Goal: Transaction & Acquisition: Purchase product/service

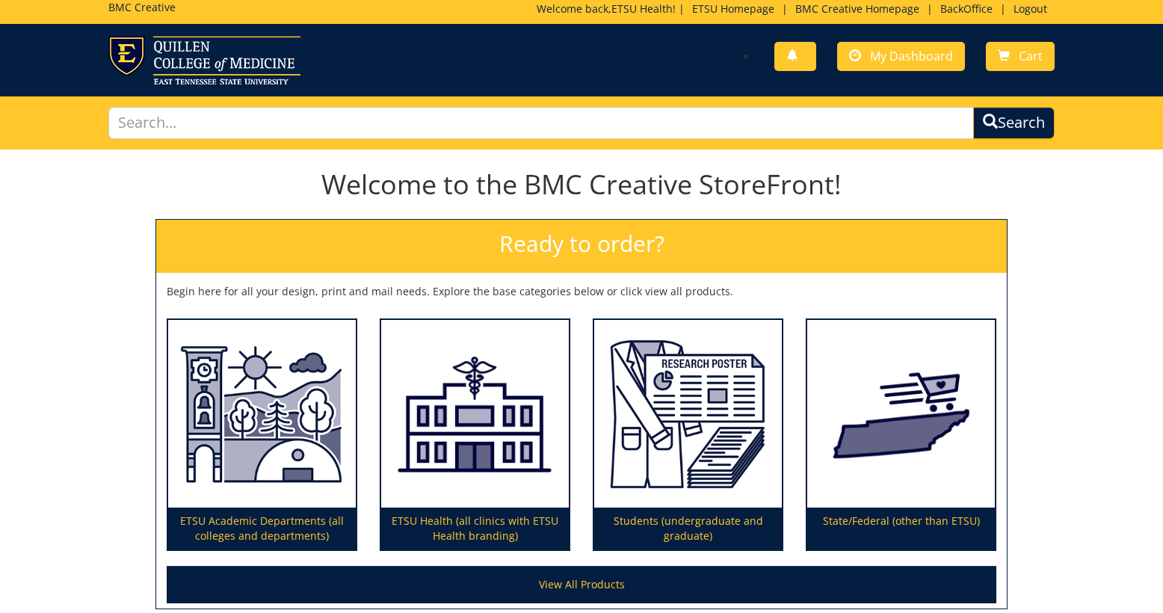
scroll to position [8, 0]
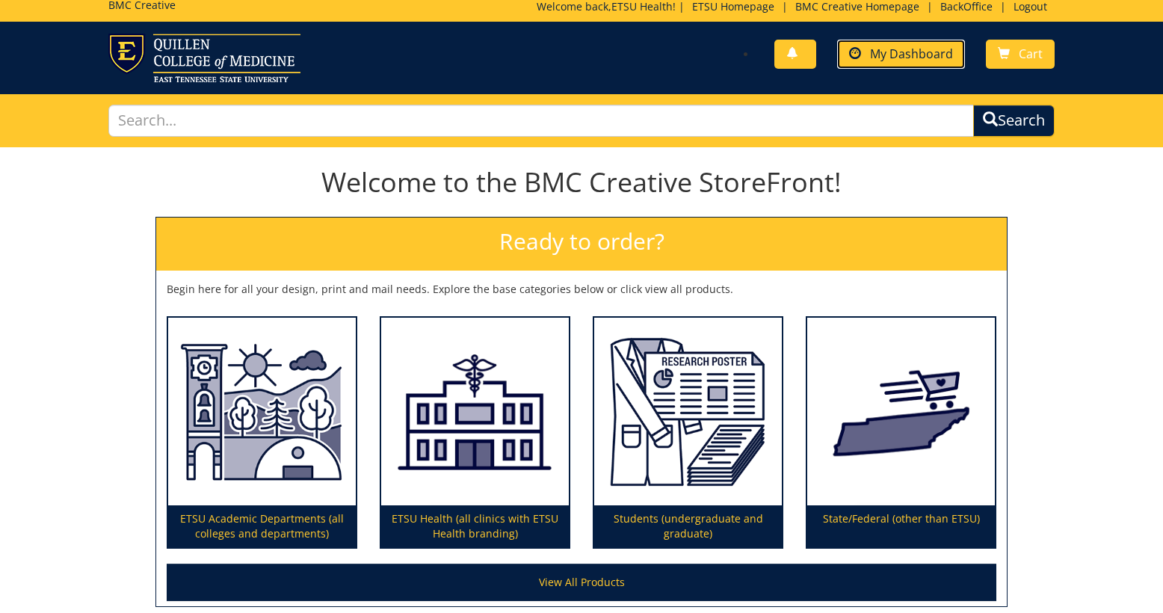
click at [899, 55] on span "My Dashboard" at bounding box center [911, 54] width 83 height 16
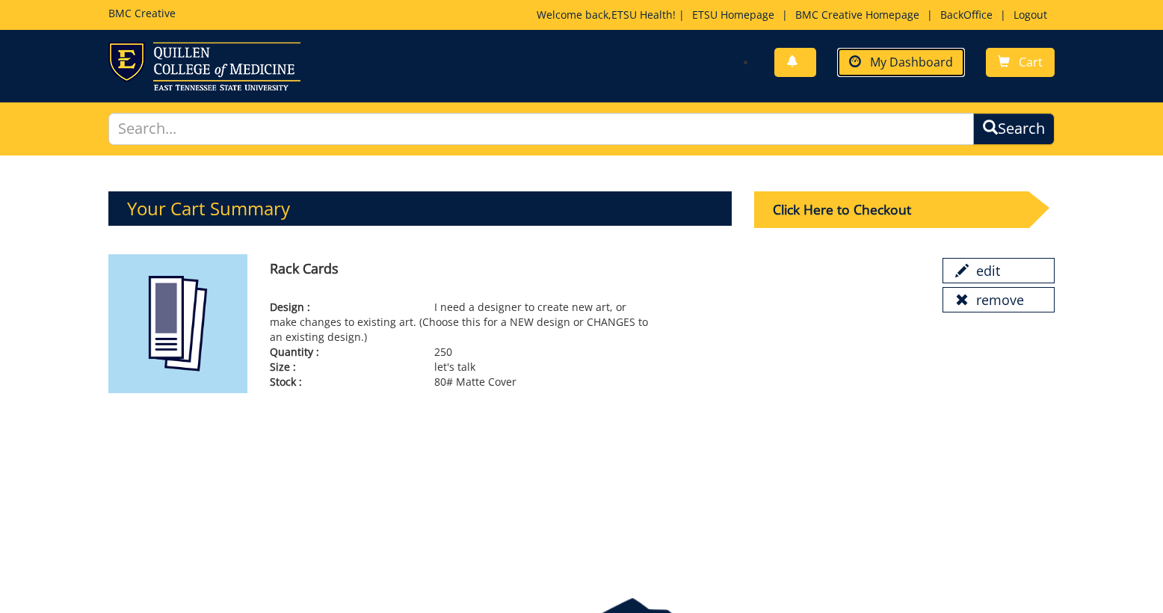
click at [893, 71] on link "My Dashboard" at bounding box center [901, 62] width 128 height 29
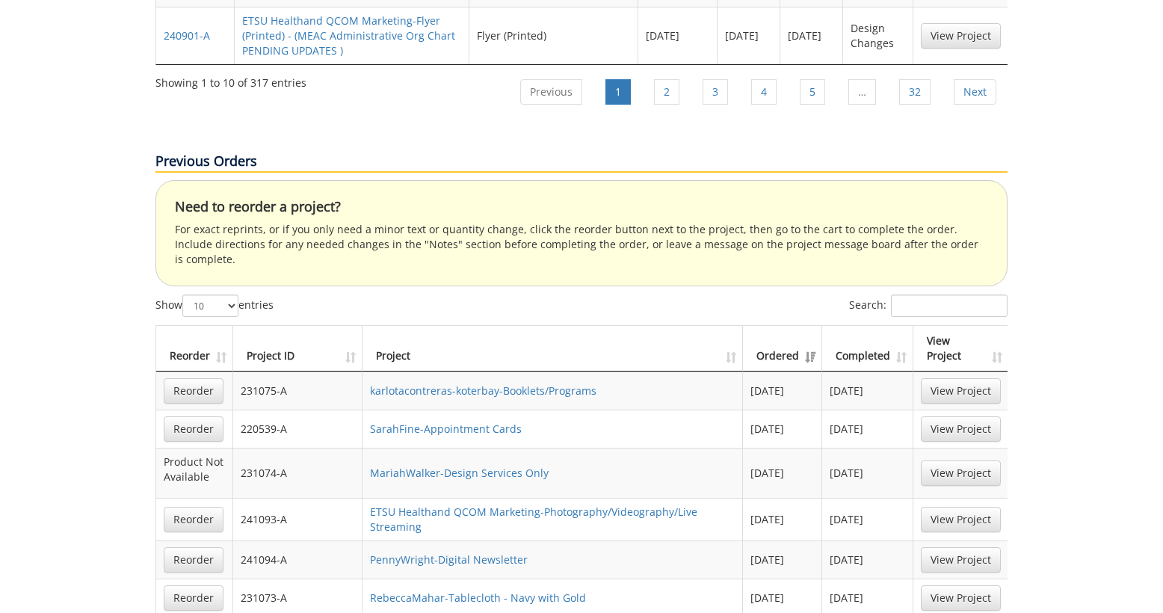
scroll to position [2602, 0]
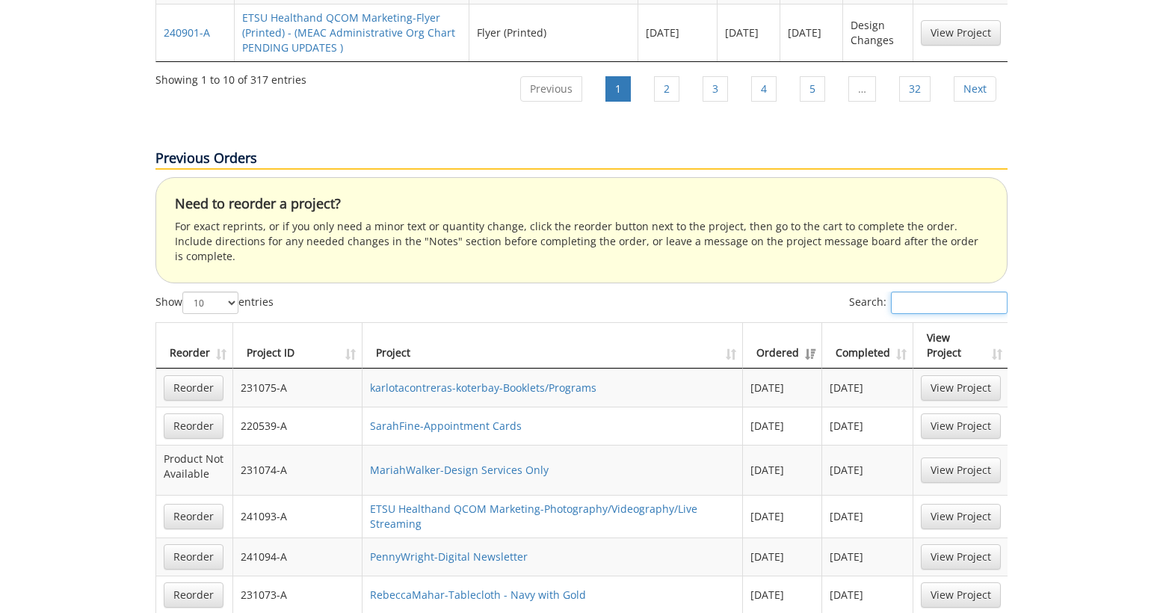
click at [936, 291] on input "Search:" at bounding box center [949, 302] width 117 height 22
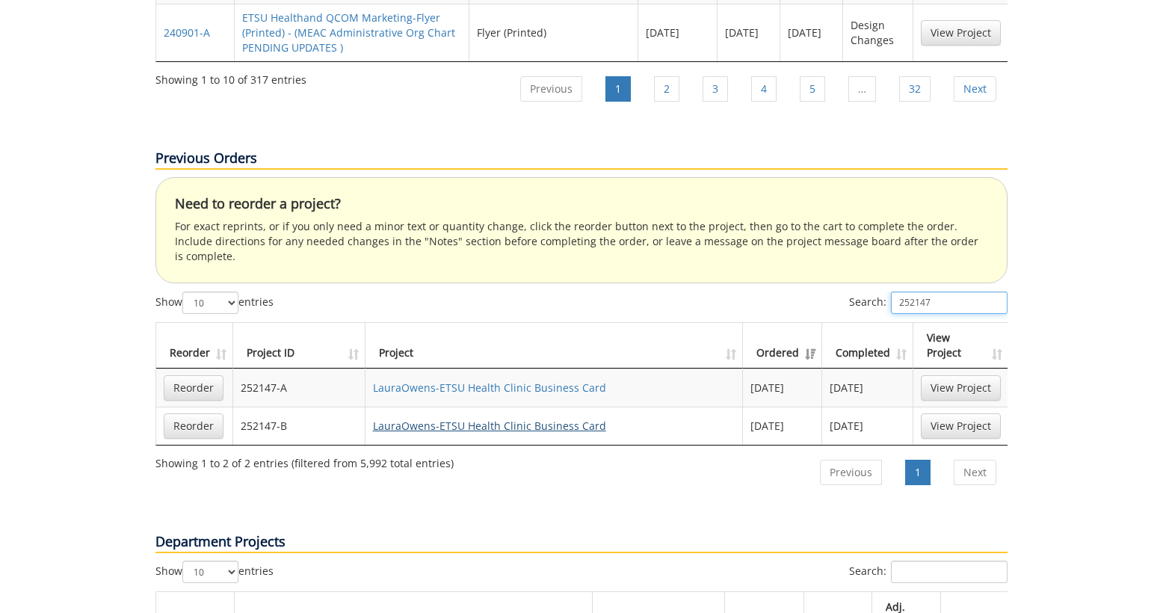
type input "252147"
click at [526, 418] on link "LauraOwens-ETSU Health Clinic Business Card" at bounding box center [489, 425] width 233 height 14
click at [206, 413] on link "Reorder" at bounding box center [194, 425] width 60 height 25
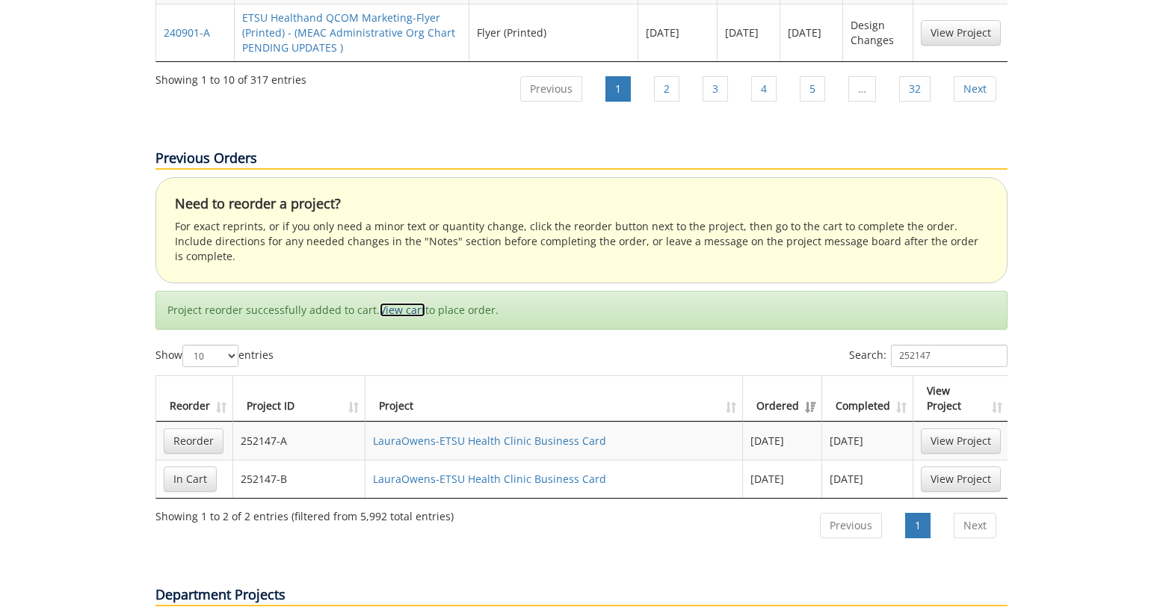
click at [398, 303] on link "View cart" at bounding box center [403, 310] width 46 height 14
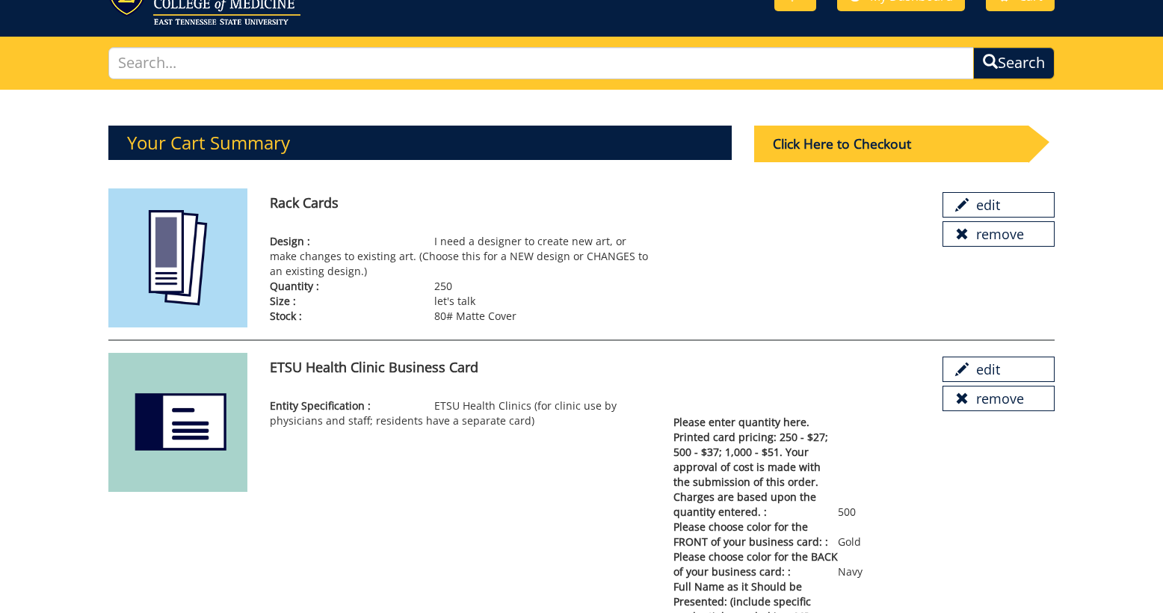
scroll to position [33, 0]
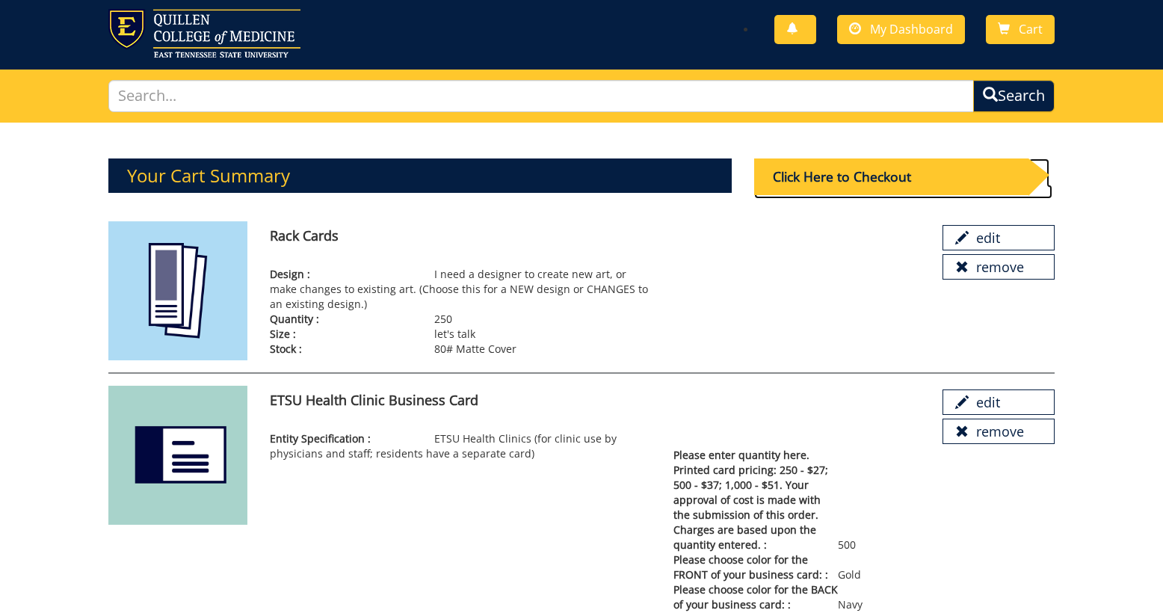
click at [852, 183] on div "Click Here to Checkout" at bounding box center [891, 176] width 274 height 37
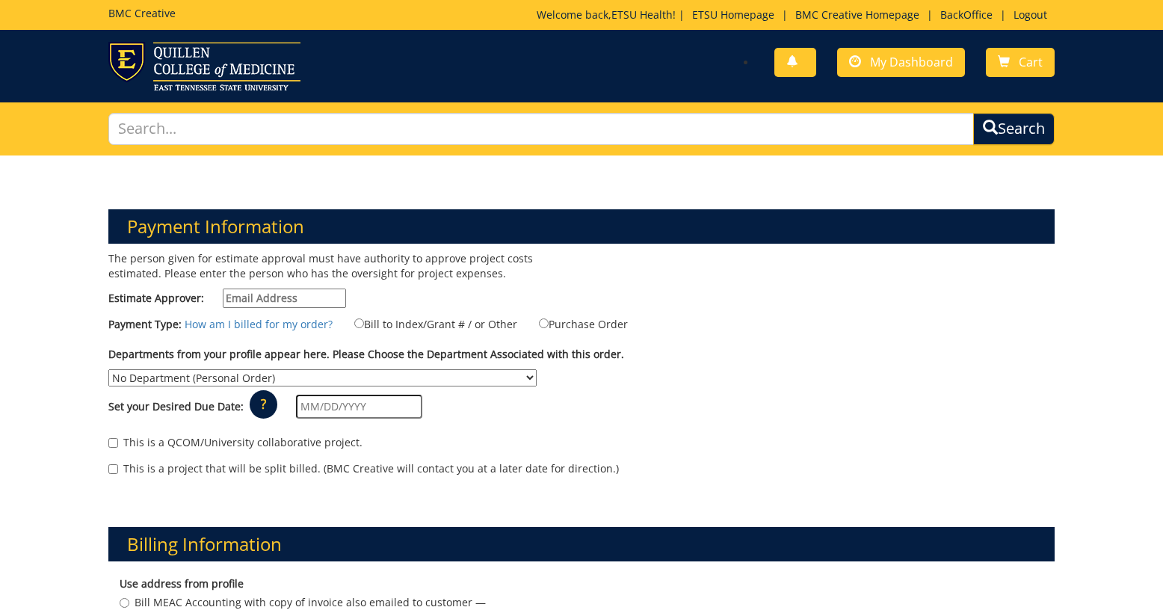
click at [311, 304] on input "Estimate Approver:" at bounding box center [284, 297] width 123 height 19
type input "[EMAIL_ADDRESS][DOMAIN_NAME]"
click at [381, 324] on label "Bill to Index/Grant # / or Other" at bounding box center [427, 323] width 182 height 16
click at [364, 324] on input "Bill to Index/Grant # / or Other" at bounding box center [359, 323] width 10 height 10
radio input "true"
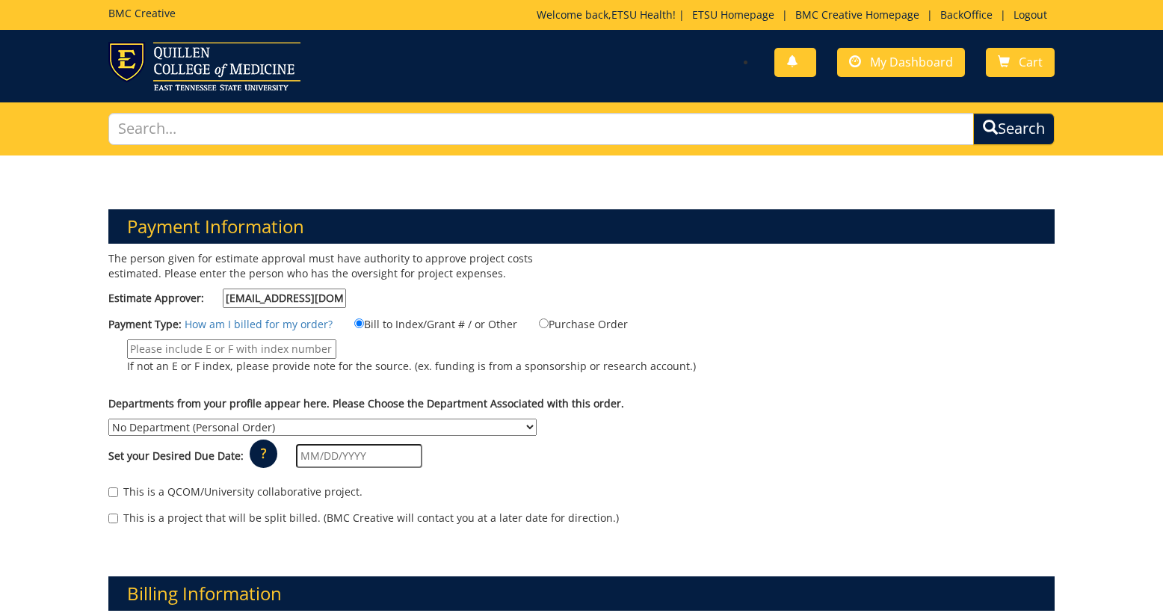
click at [292, 342] on input "If not an E or F index, please provide note for the source. (ex. funding is fro…" at bounding box center [231, 348] width 209 height 19
type input "MEAC"
click at [537, 418] on select "No Department (Personal Order) Academic Affairs COM Anatomy and Cell Biology Bi…" at bounding box center [322, 426] width 428 height 17
select select "244"
click at [537, 418] on select "No Department (Personal Order) Academic Affairs COM Anatomy and Cell Biology Bi…" at bounding box center [322, 426] width 428 height 17
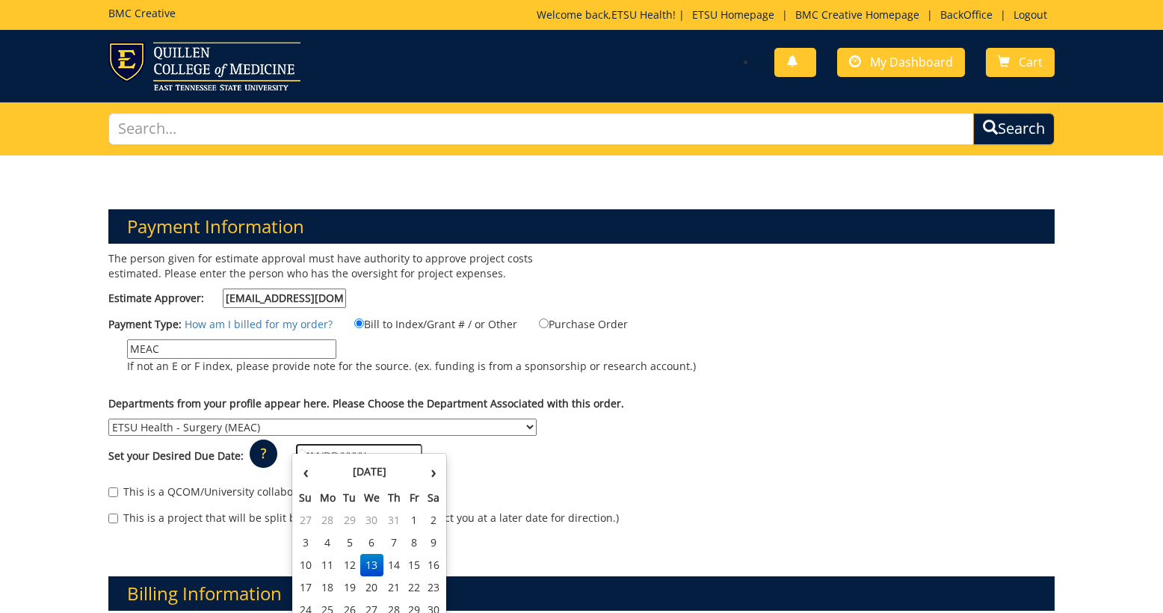
click at [391, 444] on input "text" at bounding box center [359, 456] width 126 height 24
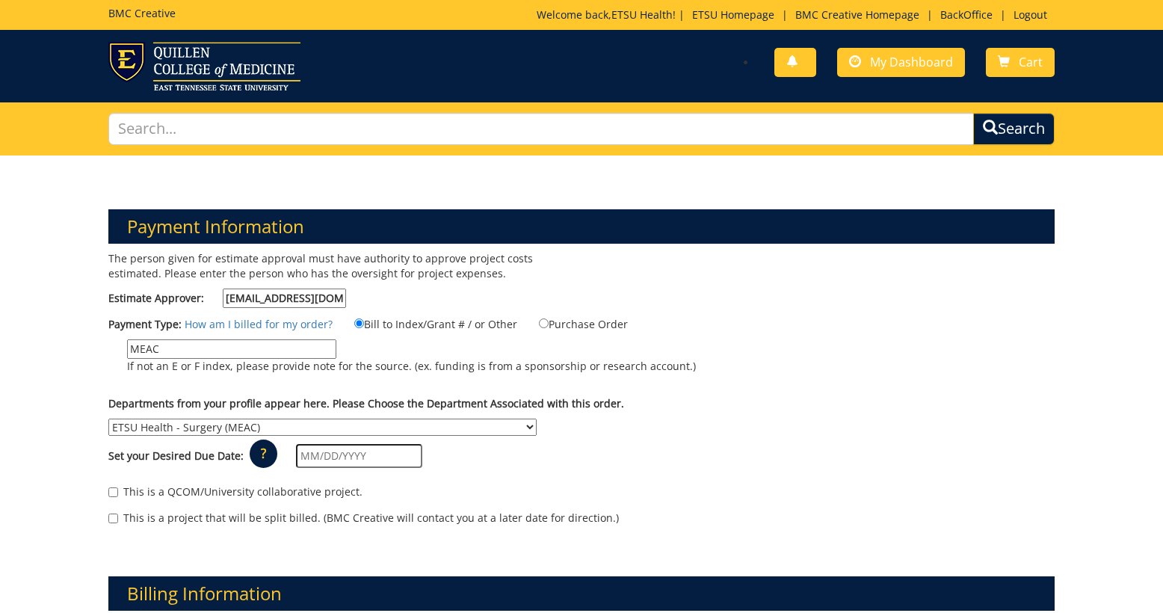
click at [634, 485] on div "This is a QCOM/University collaborative project." at bounding box center [581, 495] width 947 height 22
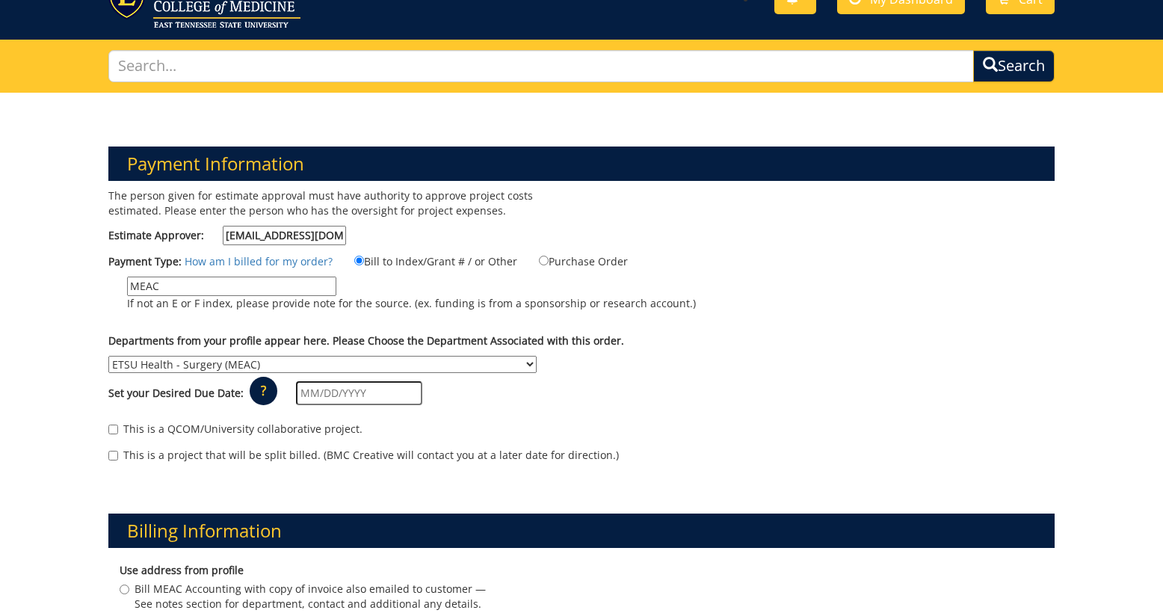
scroll to position [81, 0]
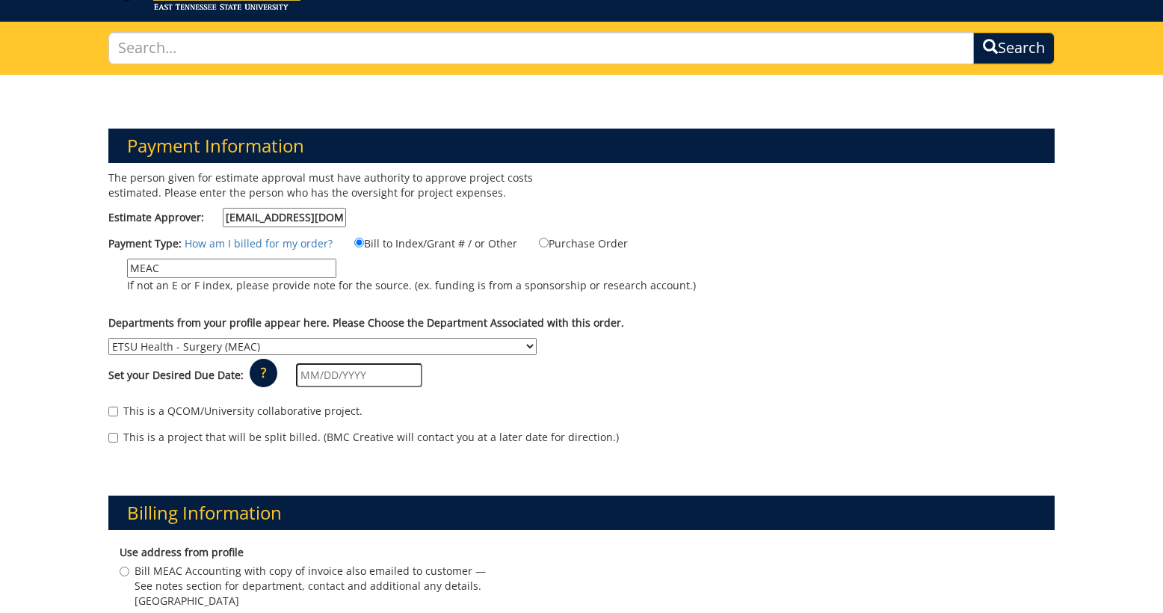
click at [354, 363] on input "text" at bounding box center [359, 375] width 126 height 24
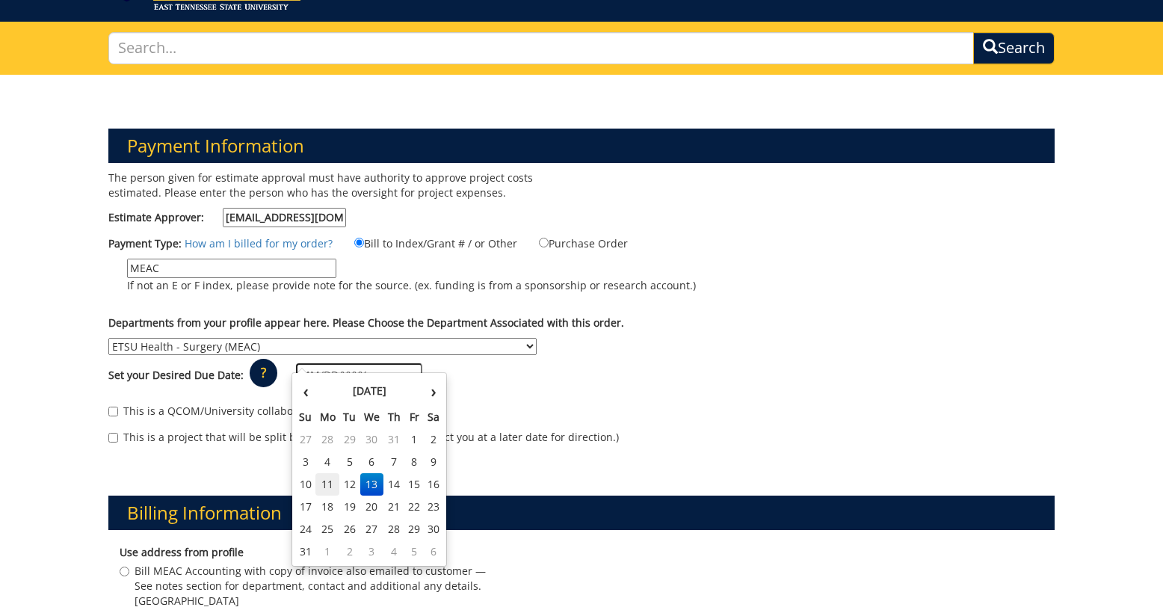
click at [329, 484] on td "11" at bounding box center [327, 484] width 24 height 22
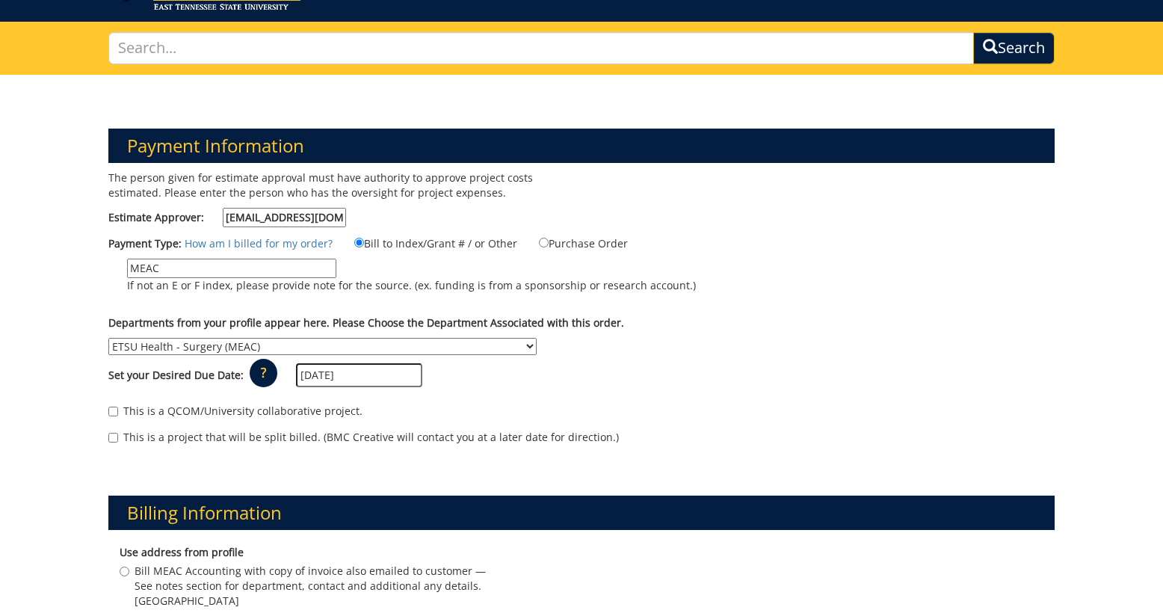
click at [360, 363] on input "[DATE]" at bounding box center [359, 375] width 126 height 24
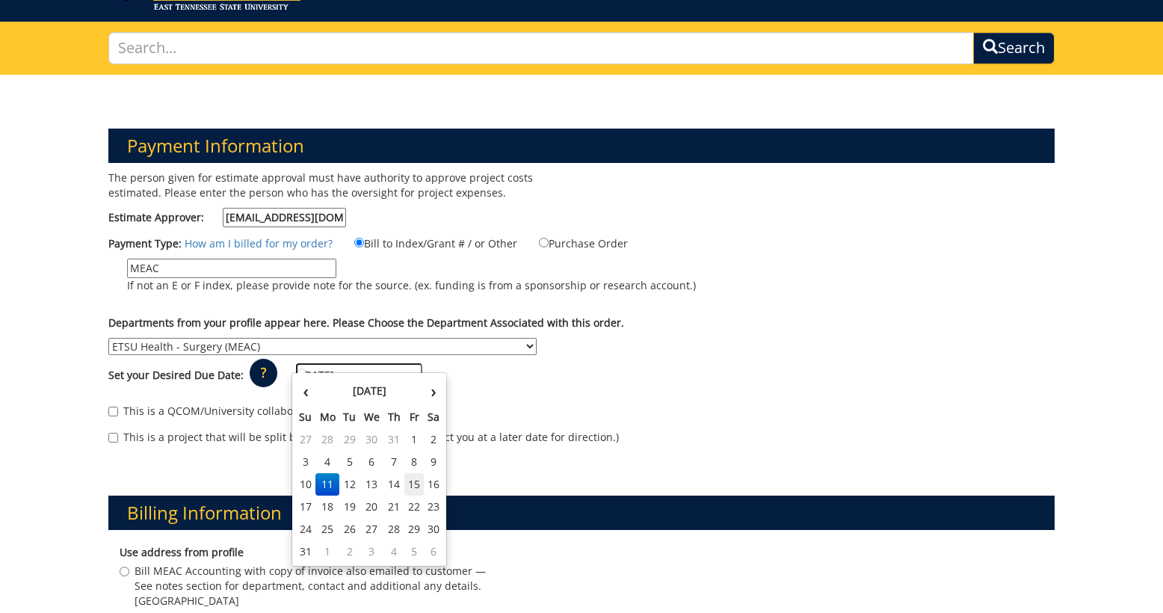
click at [414, 488] on td "15" at bounding box center [414, 484] width 20 height 22
type input "[DATE]"
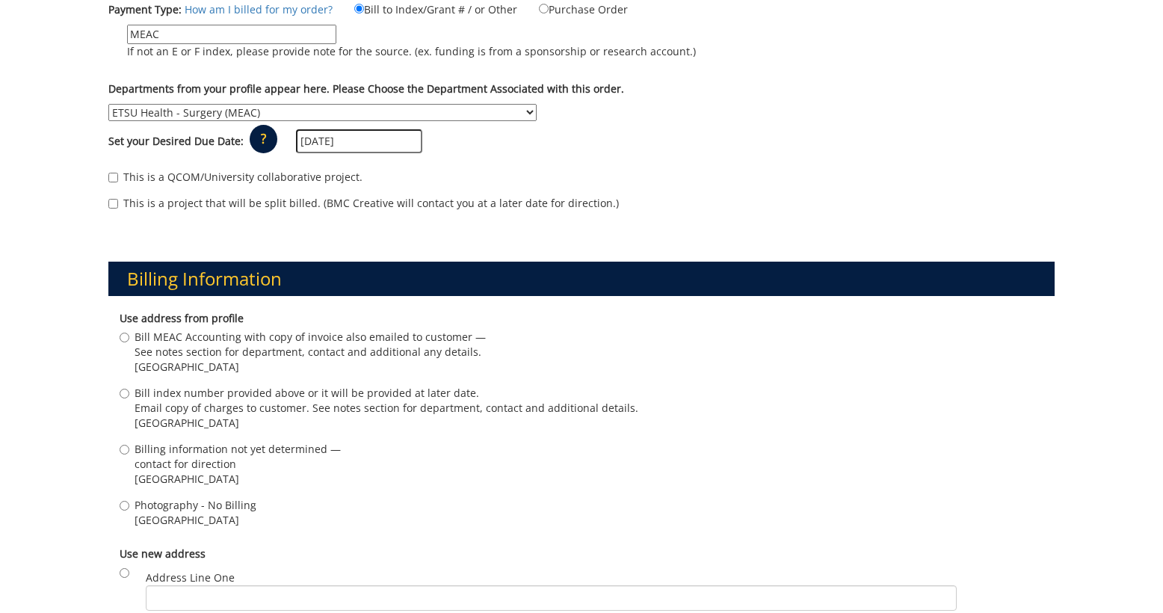
scroll to position [316, 0]
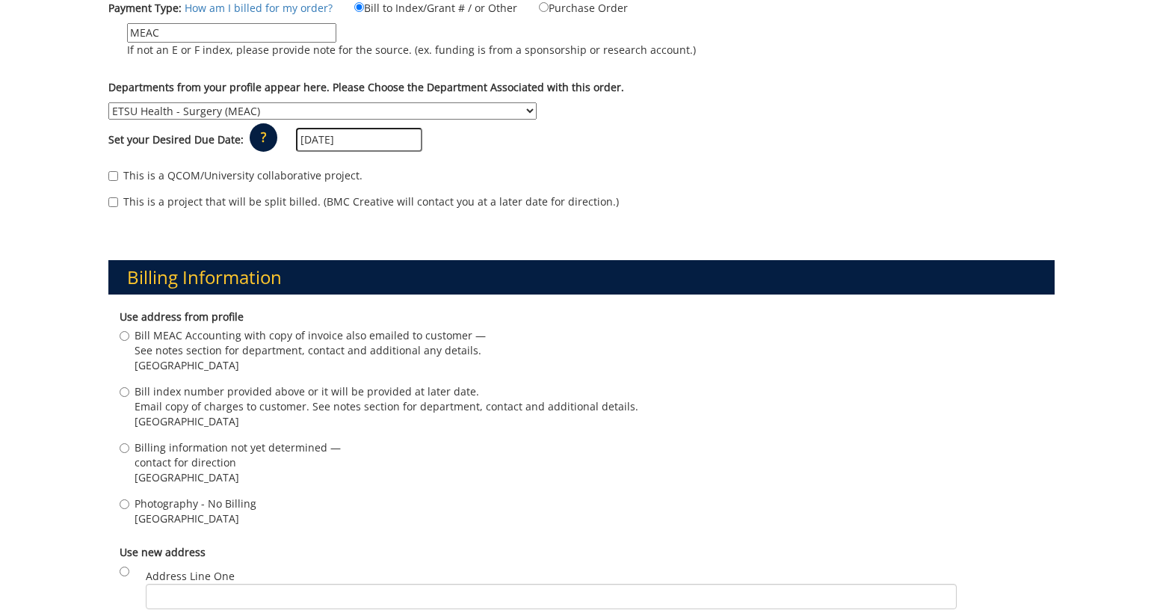
click at [253, 358] on span "[GEOGRAPHIC_DATA]" at bounding box center [310, 365] width 351 height 15
click at [129, 341] on input "Bill MEAC Accounting with copy of invoice also emailed to customer — See notes …" at bounding box center [125, 336] width 10 height 10
radio input "true"
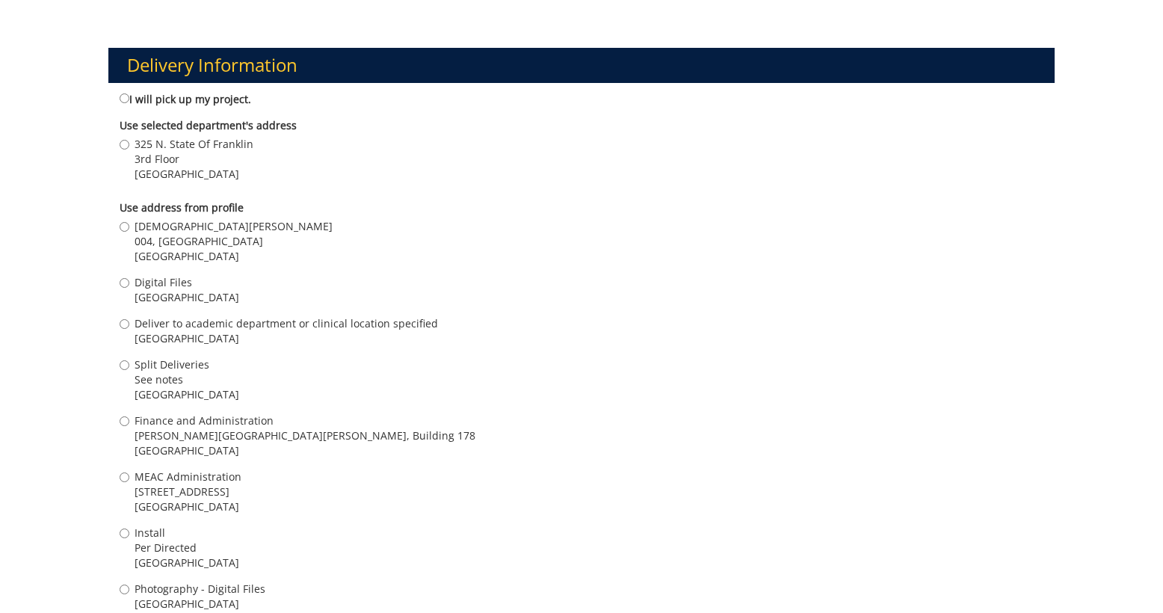
scroll to position [1087, 0]
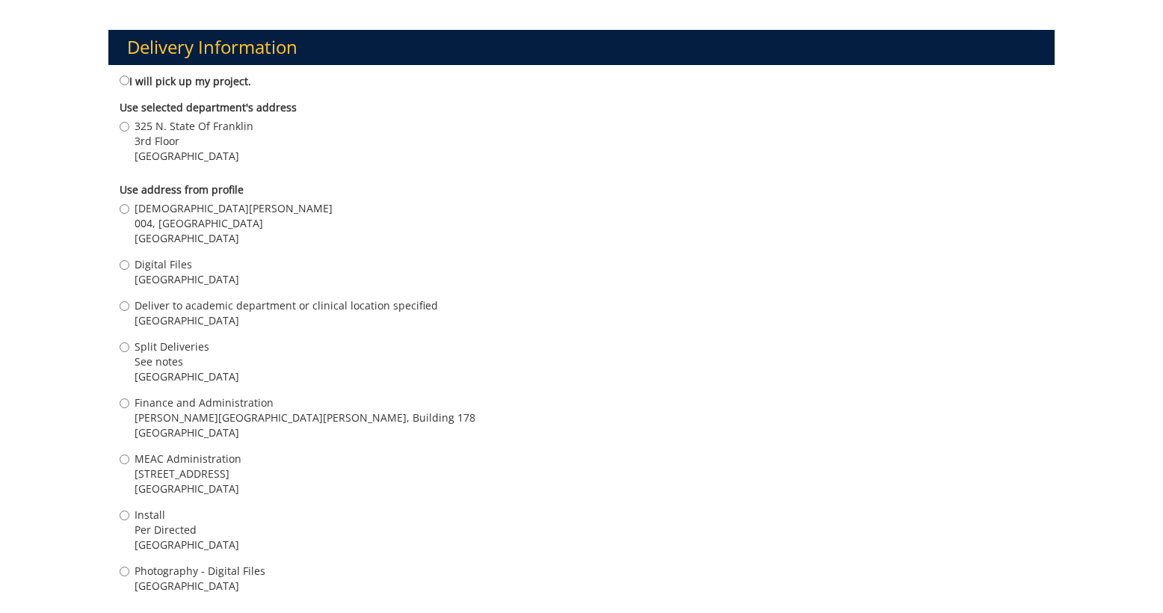
click at [220, 231] on span "[GEOGRAPHIC_DATA]" at bounding box center [234, 238] width 198 height 15
click at [129, 214] on input "[PERSON_NAME] Early 004, [GEOGRAPHIC_DATA][STREET_ADDRESS]" at bounding box center [125, 209] width 10 height 10
radio input "true"
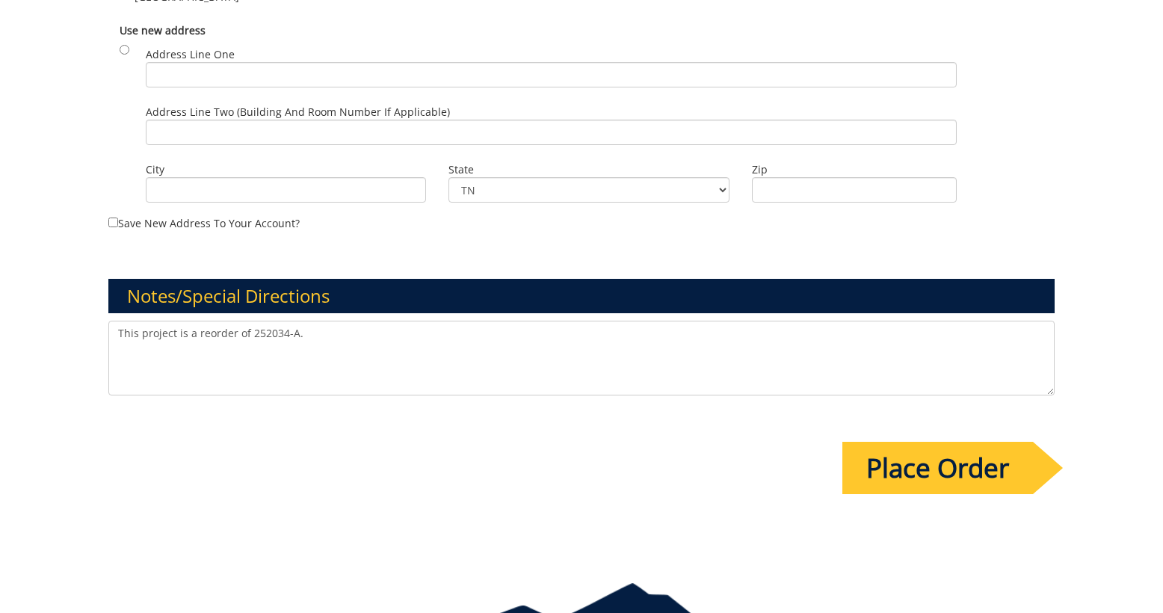
scroll to position [1687, 0]
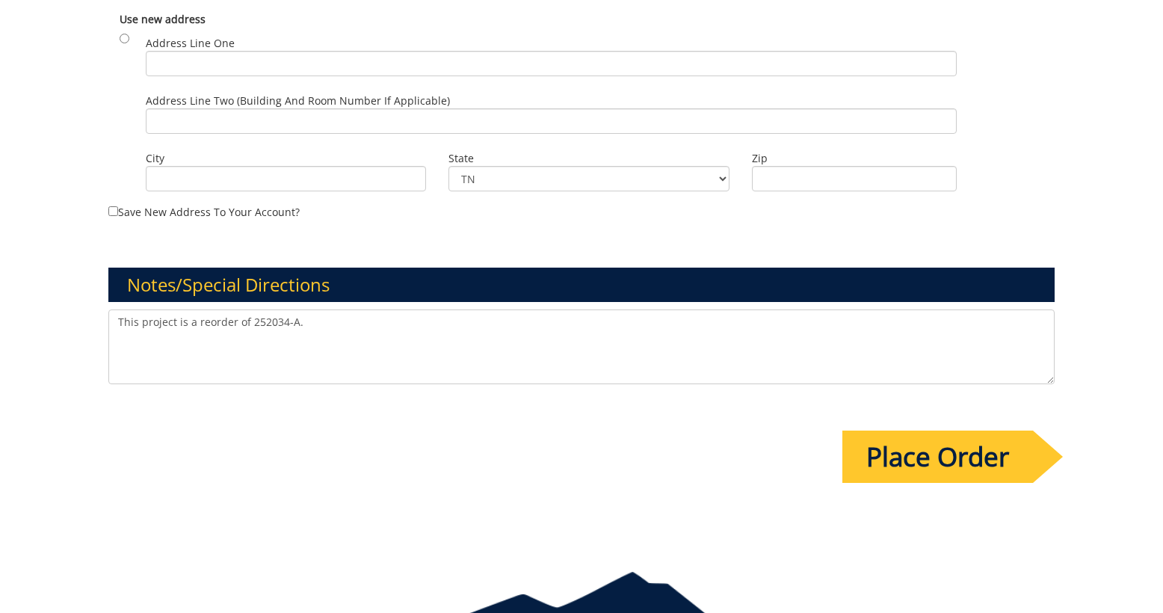
click at [448, 324] on textarea "This project is a reorder of 252034-A." at bounding box center [581, 346] width 947 height 75
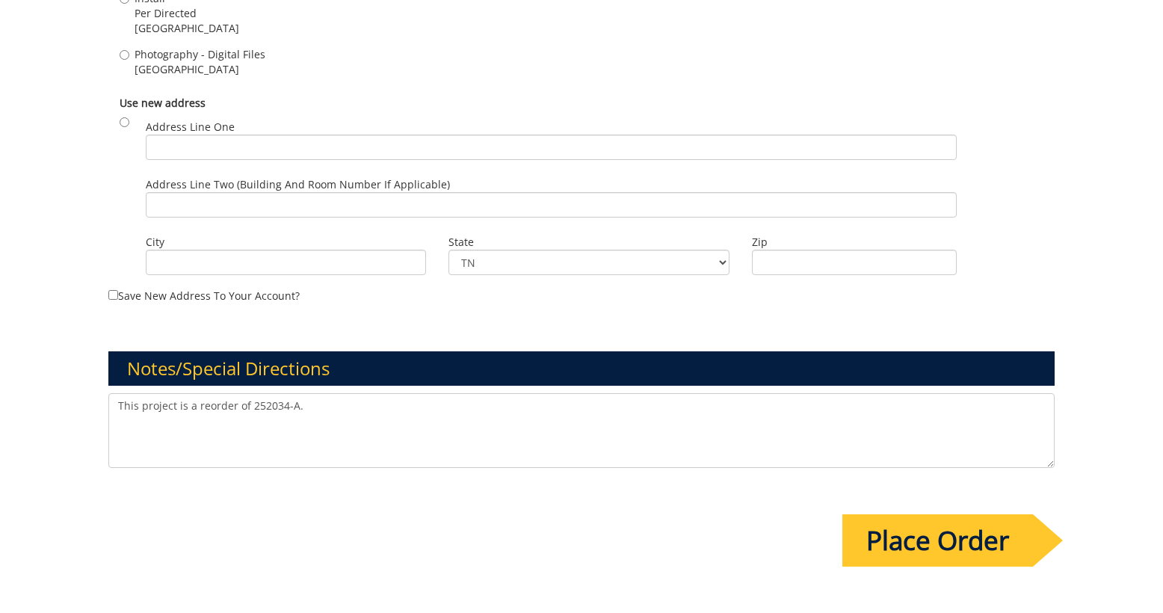
scroll to position [1595, 0]
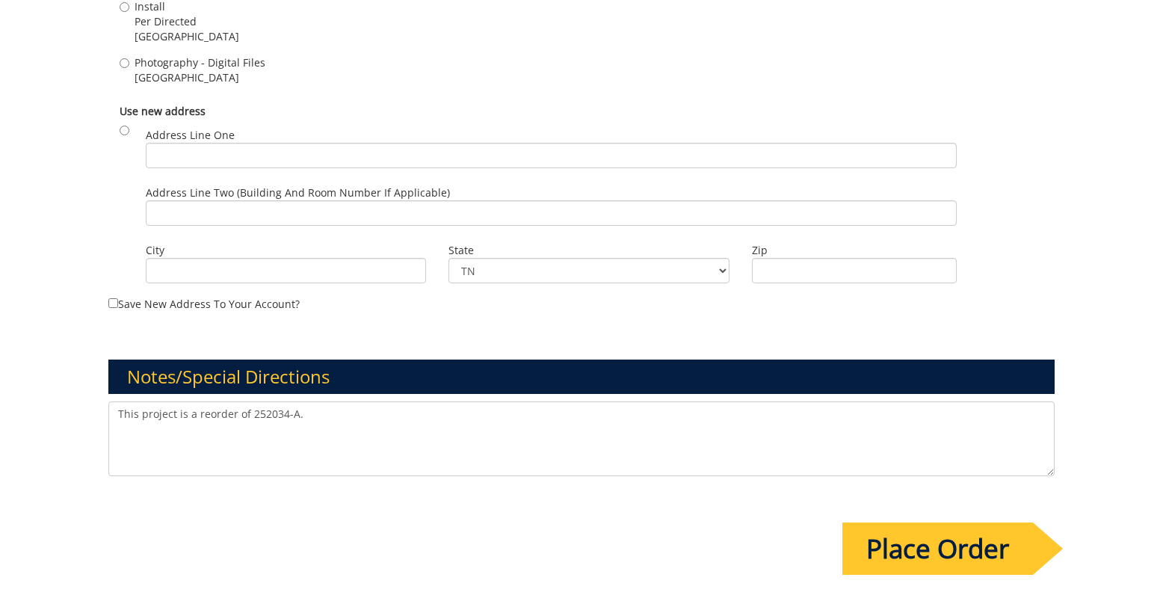
drag, startPoint x: 344, startPoint y: 404, endPoint x: 70, endPoint y: 380, distance: 274.5
type textarea "We need 50 more flyers and 50 more business cards please. Thank you!"
click at [936, 546] on input "Place Order" at bounding box center [937, 548] width 191 height 52
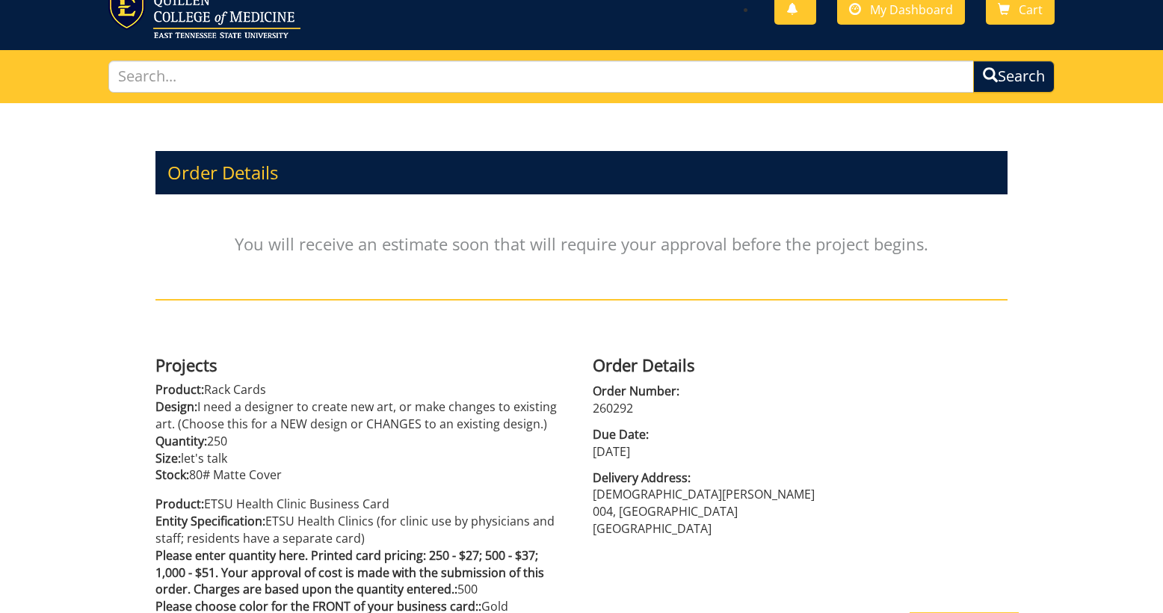
scroll to position [50, 0]
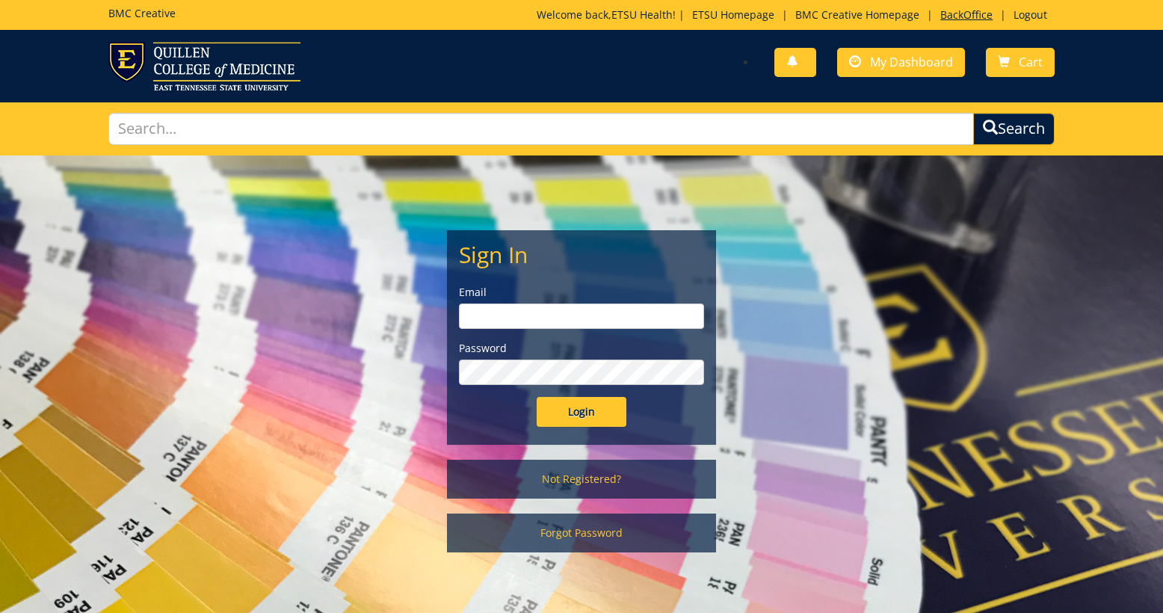
type input "[EMAIL_ADDRESS][DOMAIN_NAME]"
click at [954, 20] on link "BackOffice" at bounding box center [966, 14] width 67 height 14
